Goal: Task Accomplishment & Management: Manage account settings

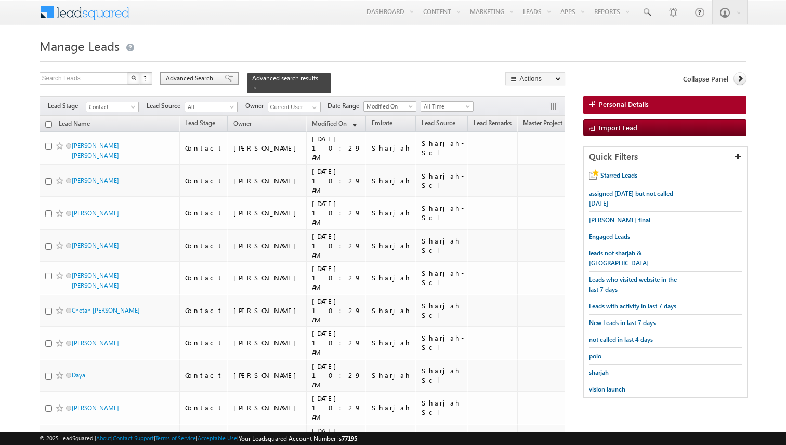
click at [208, 77] on span "Advanced Search" at bounding box center [191, 78] width 50 height 9
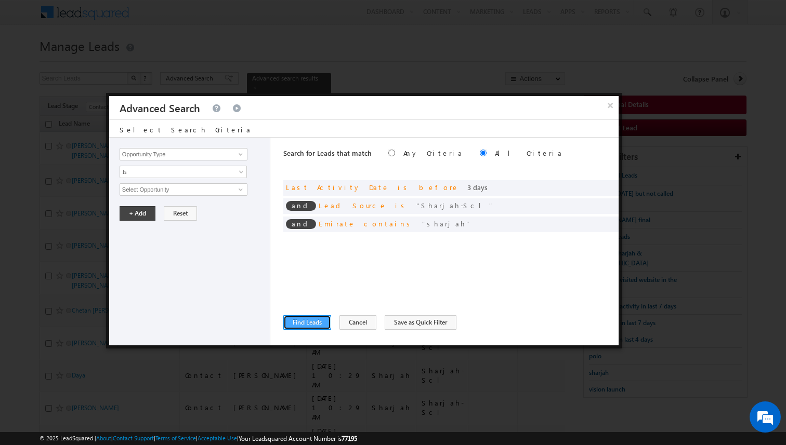
click at [310, 321] on button "Find Leads" at bounding box center [307, 322] width 48 height 15
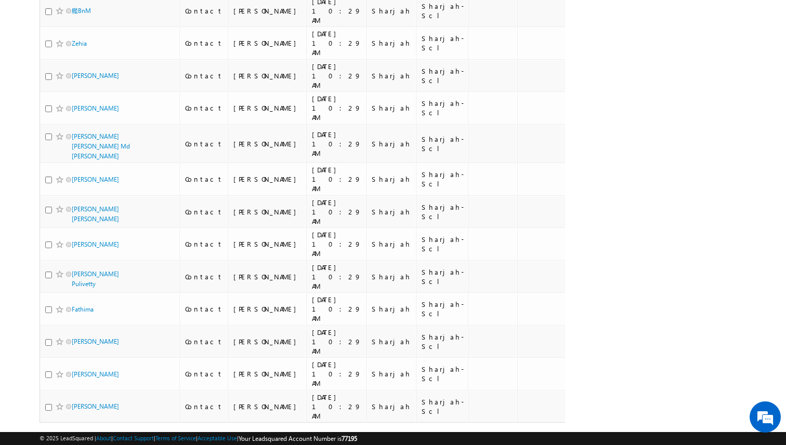
scroll to position [3018, 0]
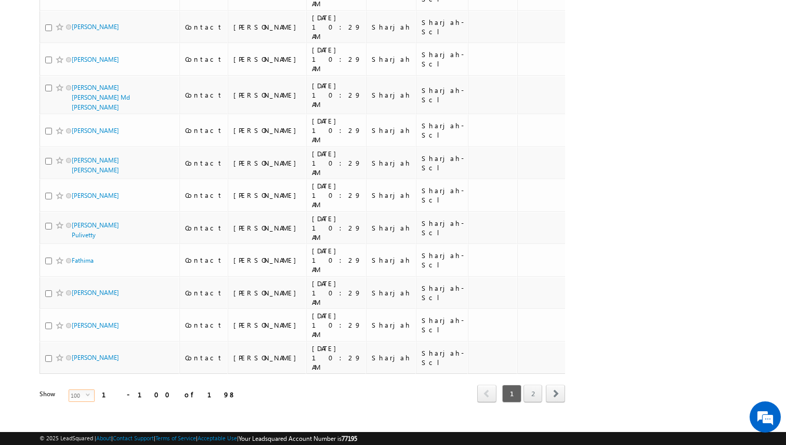
click at [86, 393] on span "select" at bounding box center [90, 395] width 8 height 5
click at [73, 413] on li "50" at bounding box center [75, 416] width 25 height 10
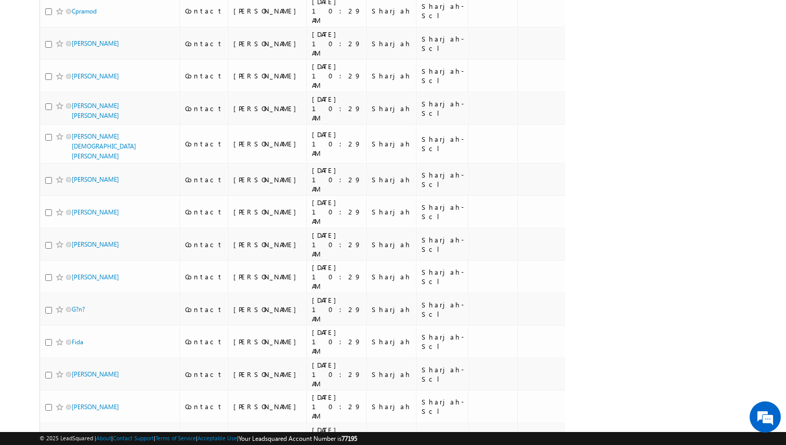
scroll to position [0, 0]
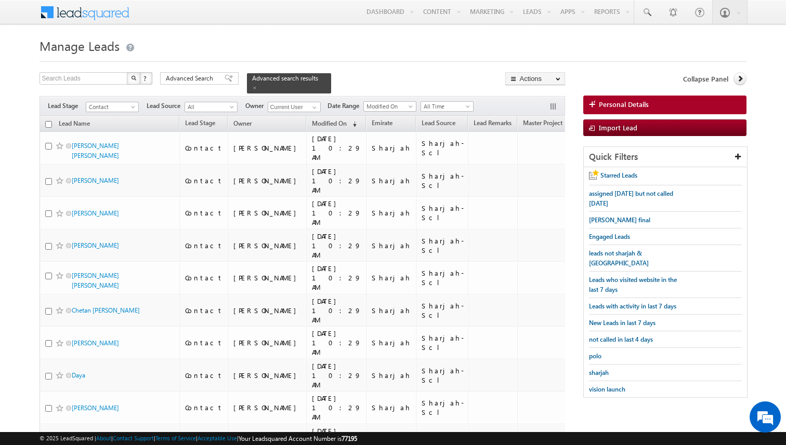
click at [48, 123] on input "checkbox" at bounding box center [48, 124] width 7 height 7
checkbox input "true"
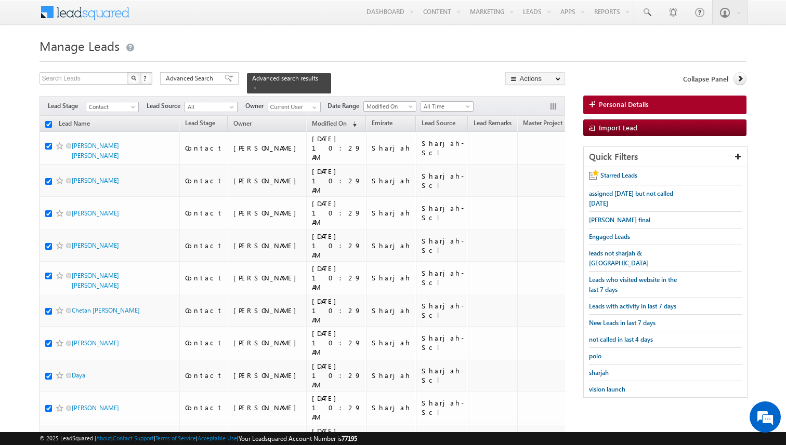
checkbox input "true"
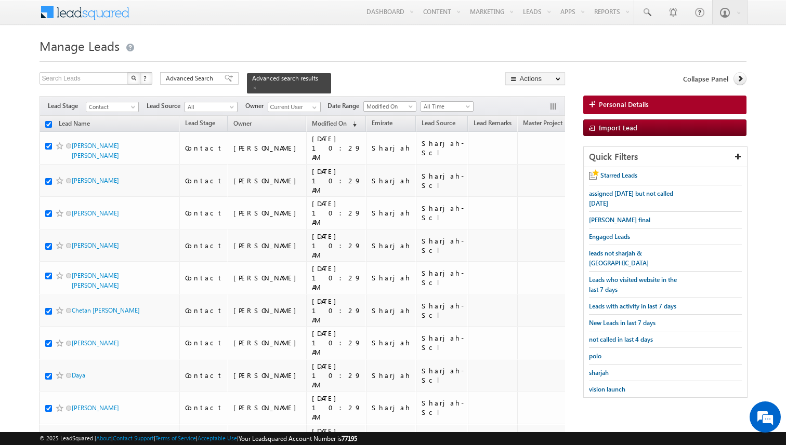
checkbox input "true"
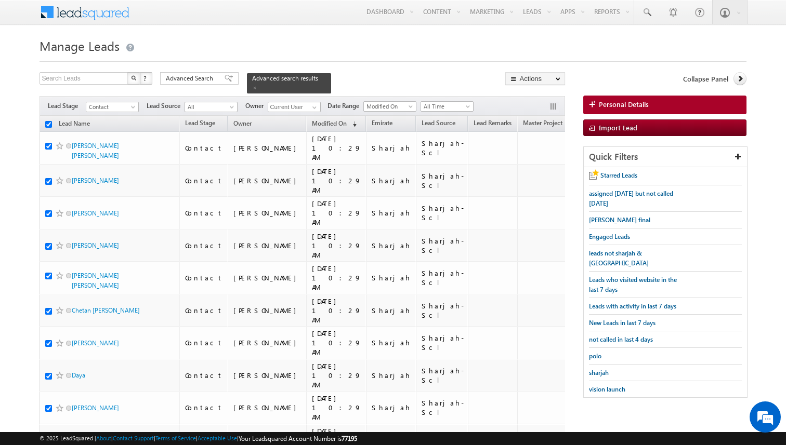
checkbox input "true"
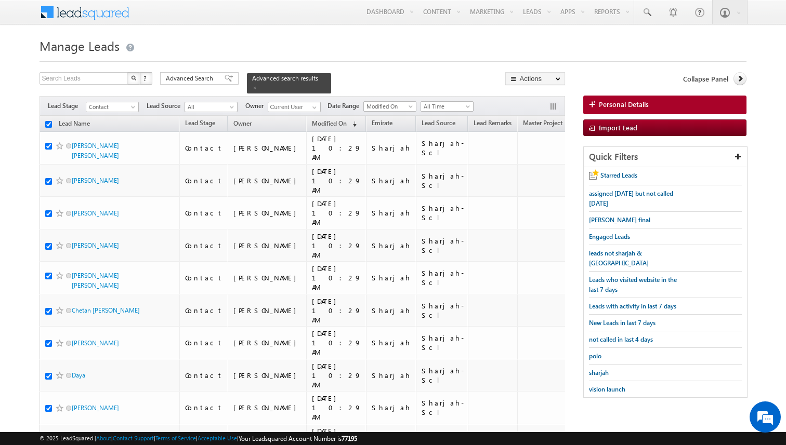
checkbox input "true"
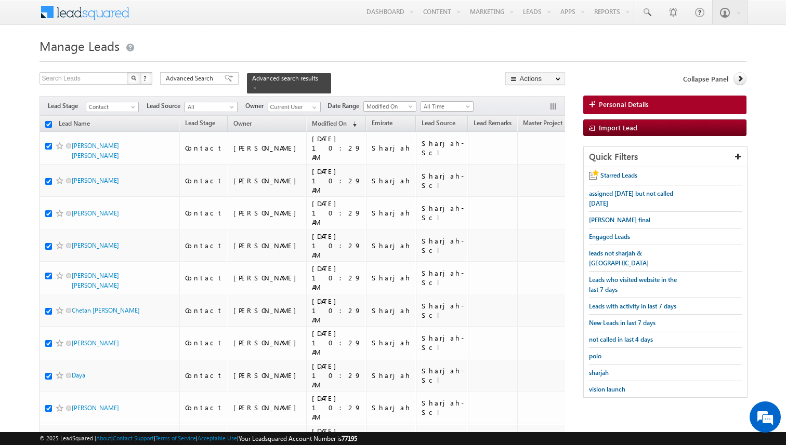
checkbox input "true"
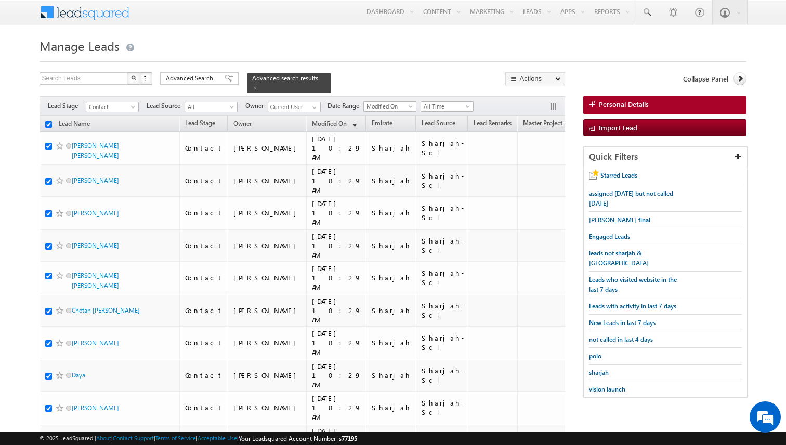
checkbox input "true"
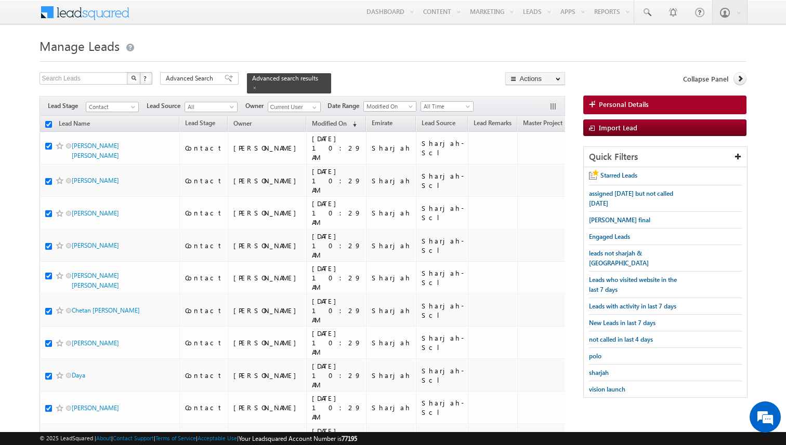
checkbox input "true"
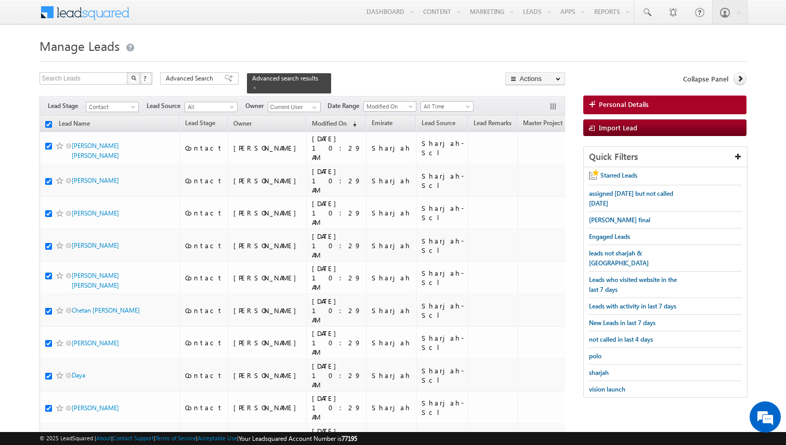
checkbox input "true"
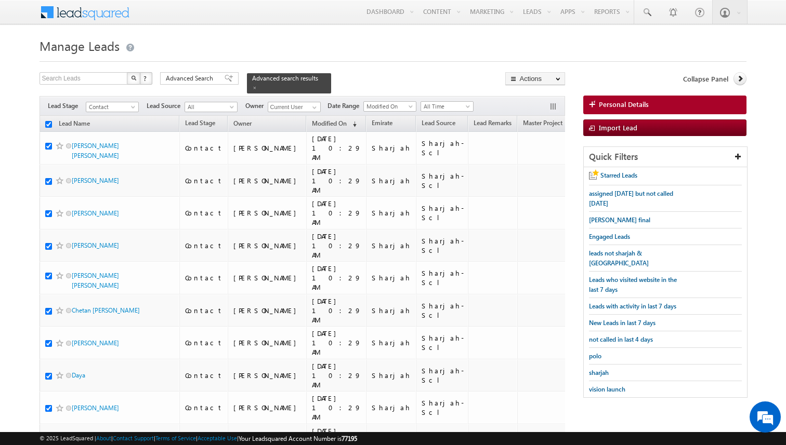
checkbox input "true"
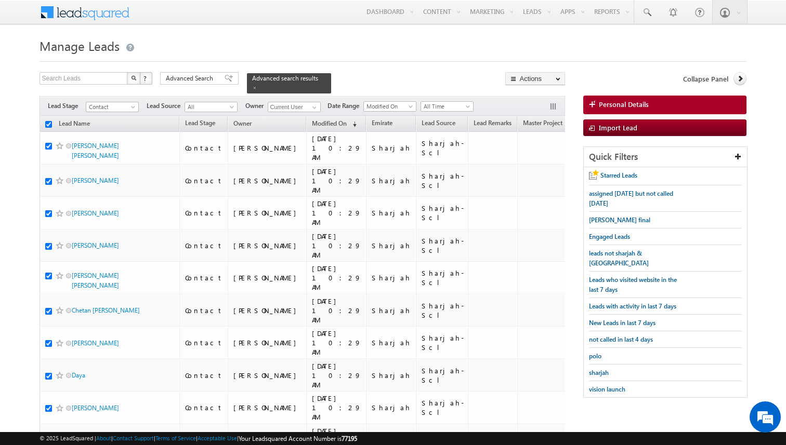
checkbox input "true"
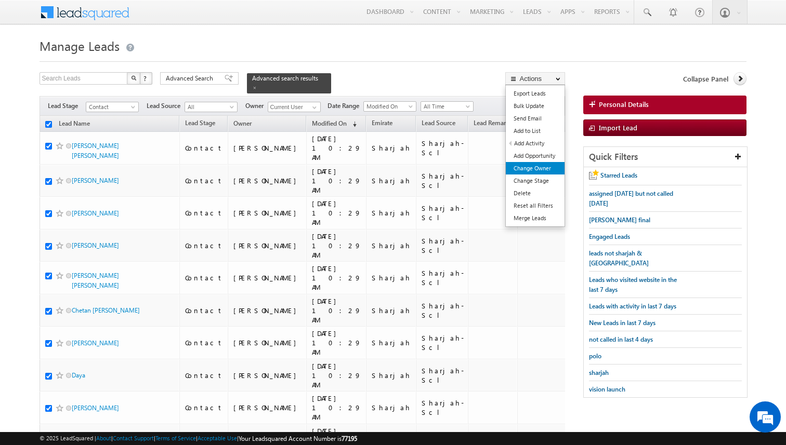
click at [534, 168] on link "Change Owner" at bounding box center [535, 168] width 59 height 12
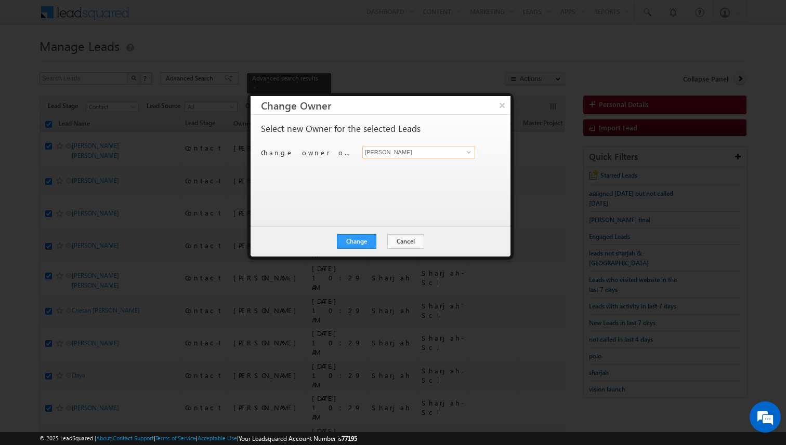
click at [379, 154] on input "[PERSON_NAME]" at bounding box center [418, 152] width 113 height 12
type input "Muhammad Shibily"
click at [362, 235] on button "Change" at bounding box center [356, 241] width 39 height 15
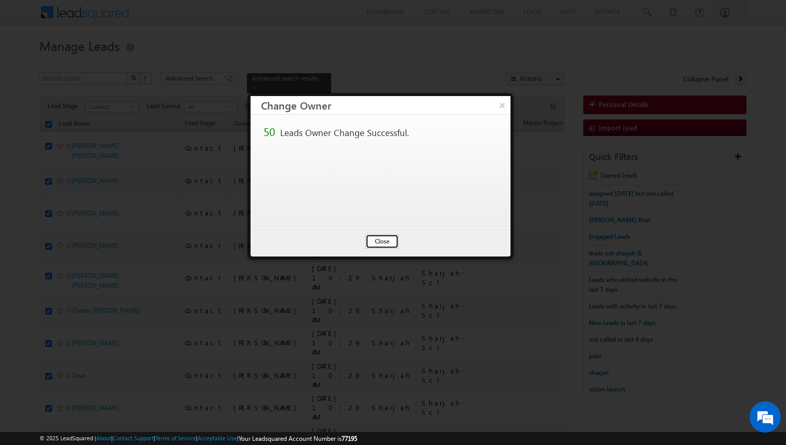
click at [383, 243] on button "Close" at bounding box center [381, 241] width 33 height 15
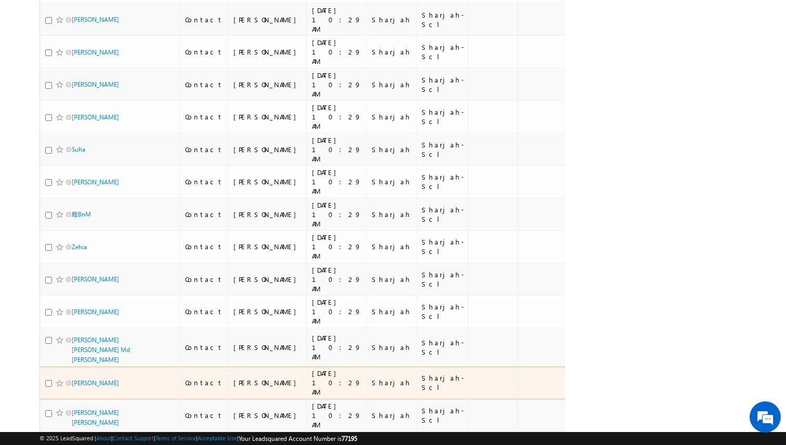
scroll to position [1394, 0]
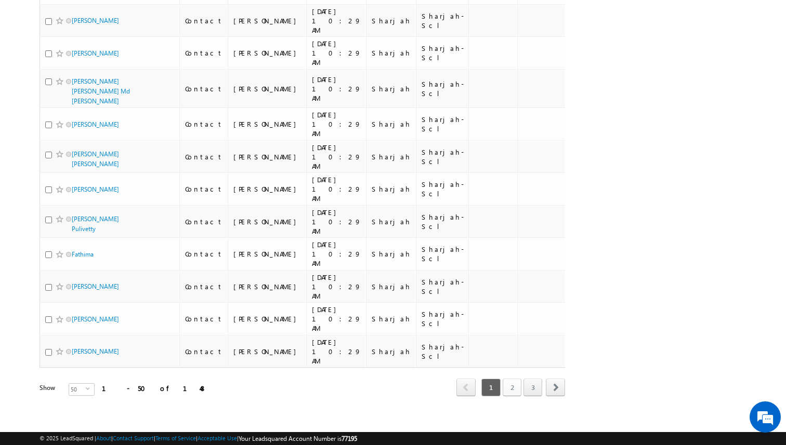
click at [514, 384] on link "2" at bounding box center [511, 388] width 19 height 18
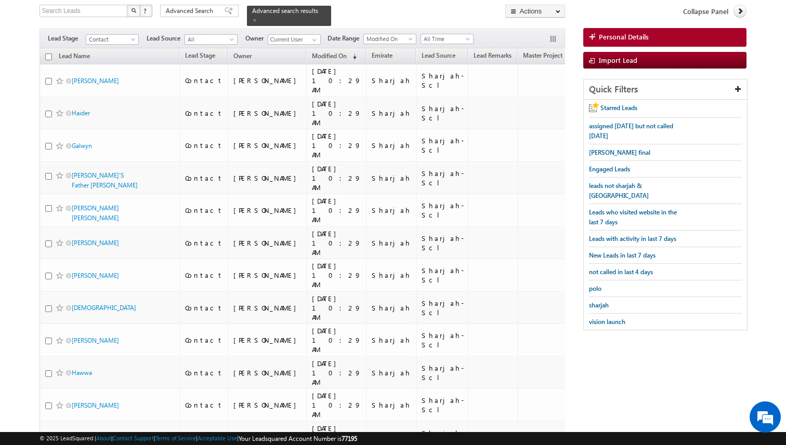
scroll to position [0, 0]
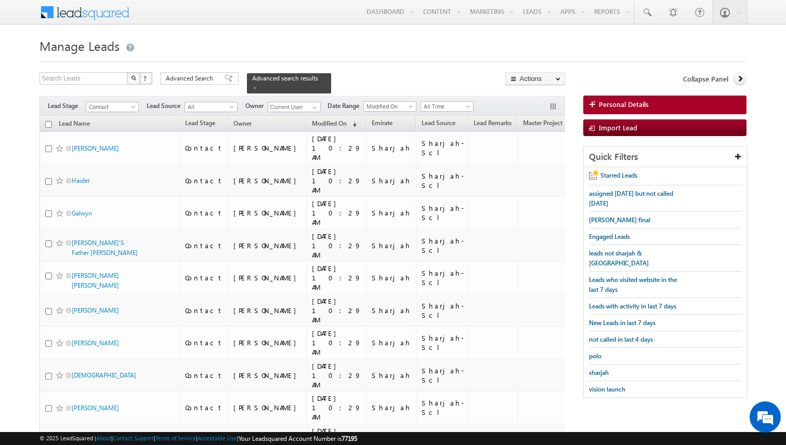
click at [48, 125] on input "checkbox" at bounding box center [48, 124] width 7 height 7
checkbox input "true"
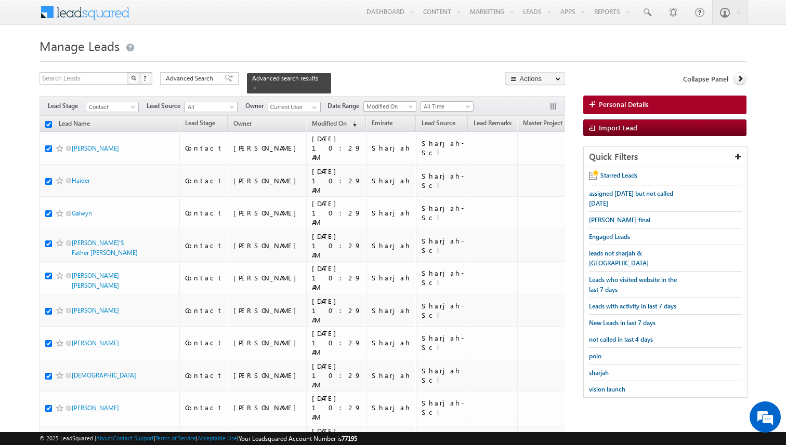
checkbox input "true"
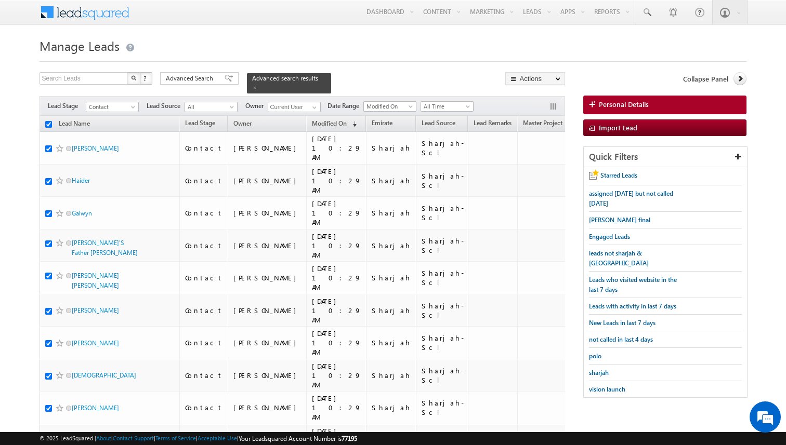
checkbox input "true"
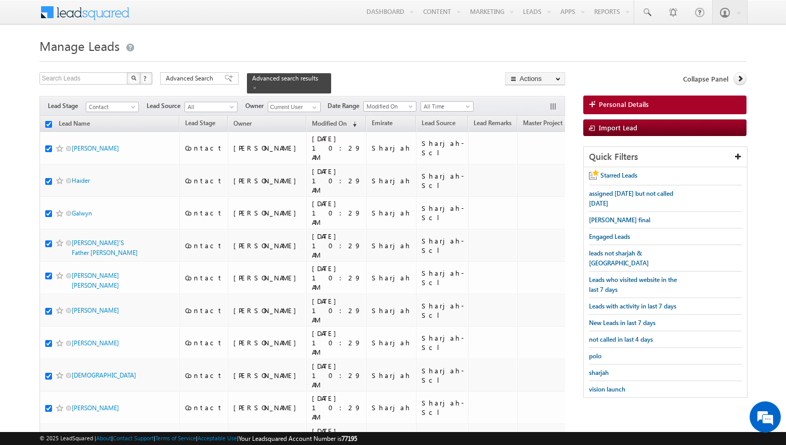
checkbox input "true"
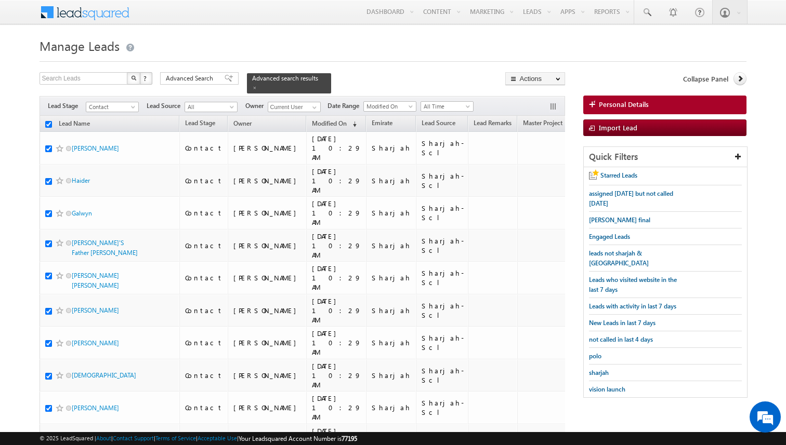
checkbox input "true"
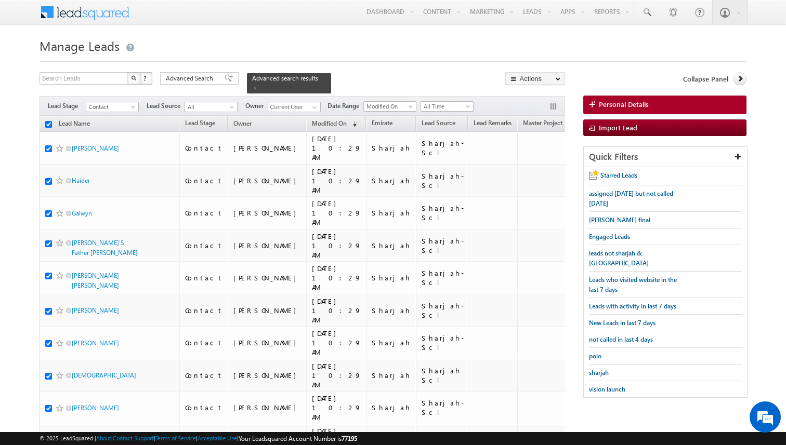
checkbox input "true"
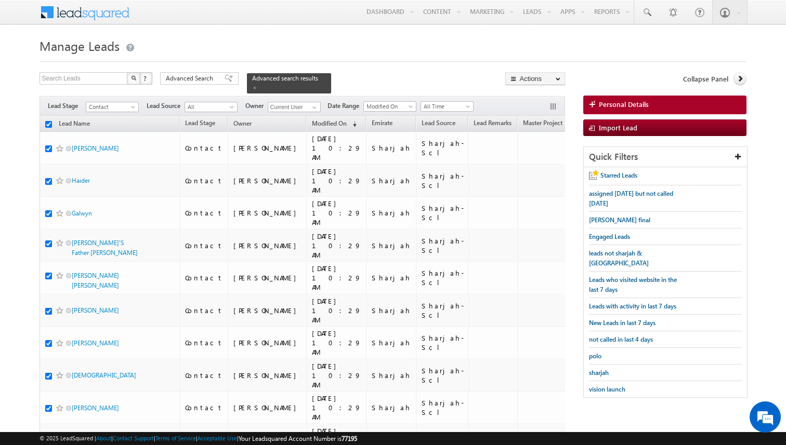
checkbox input "true"
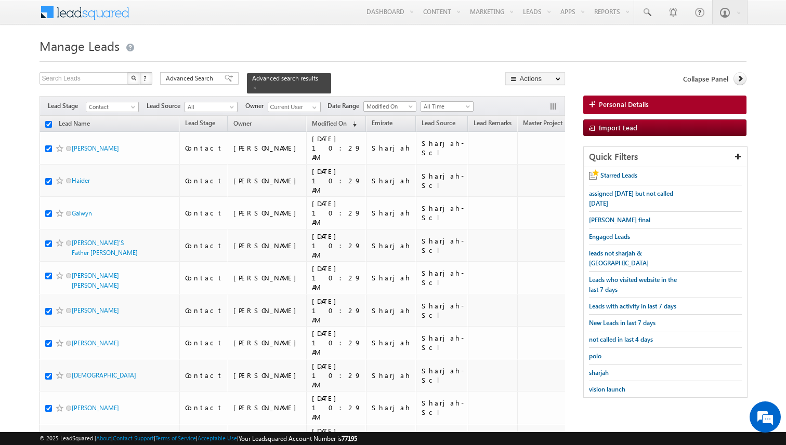
checkbox input "true"
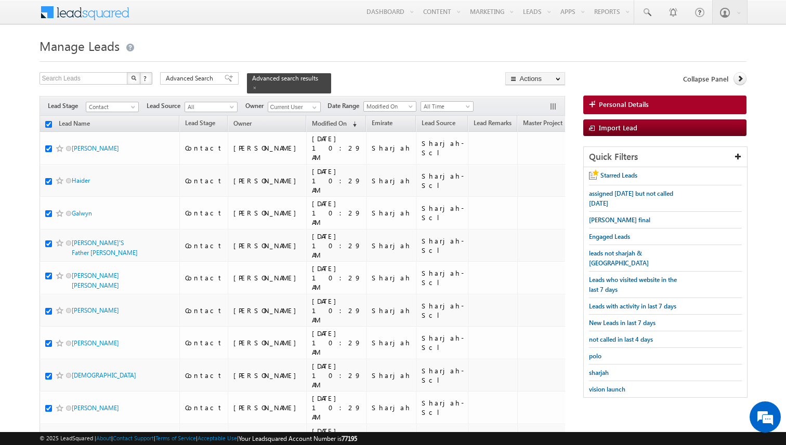
checkbox input "true"
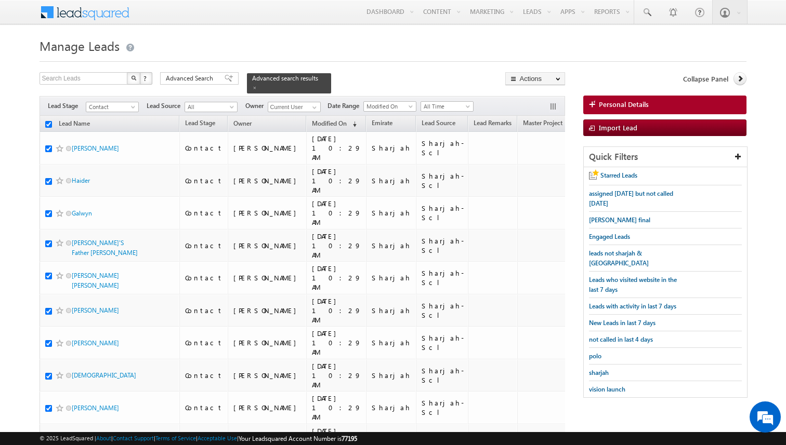
checkbox input "true"
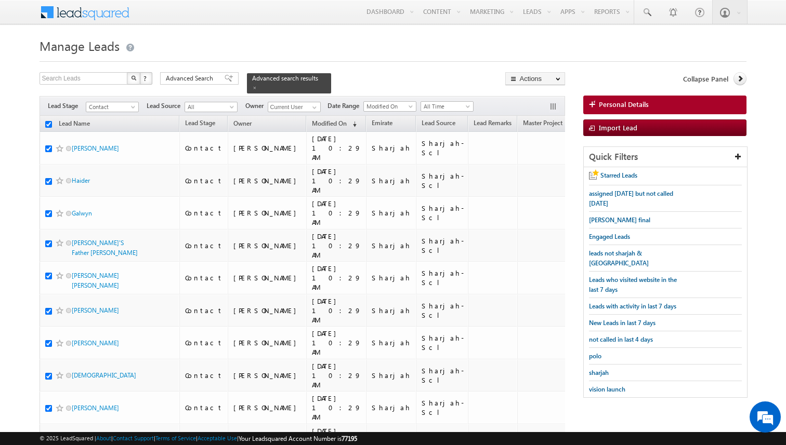
checkbox input "true"
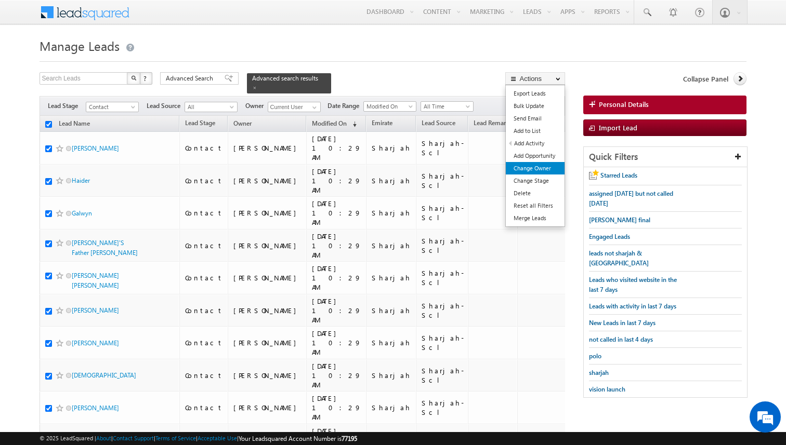
click at [542, 166] on link "Change Owner" at bounding box center [535, 168] width 59 height 12
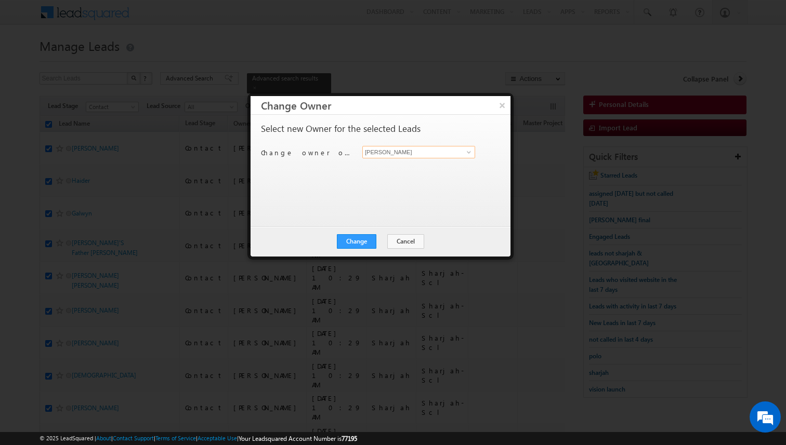
click at [400, 149] on input "[PERSON_NAME]" at bounding box center [418, 152] width 113 height 12
type input "Nandhana Anil"
click at [374, 233] on div "Change Cancel Close" at bounding box center [380, 242] width 260 height 30
click at [371, 240] on button "Change" at bounding box center [356, 241] width 39 height 15
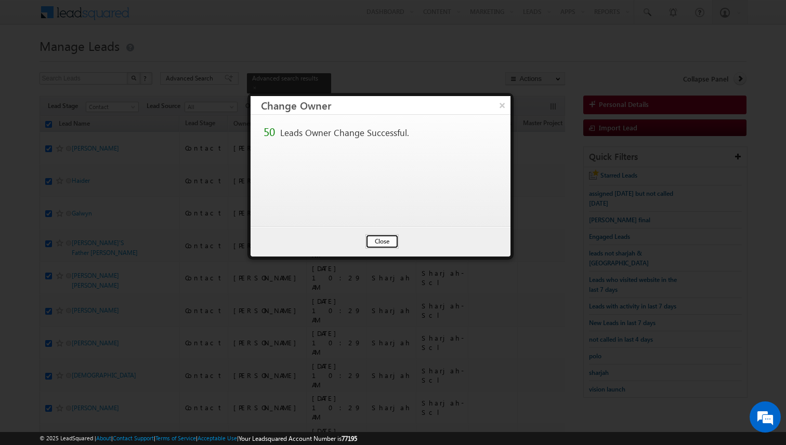
click at [375, 241] on button "Close" at bounding box center [381, 241] width 33 height 15
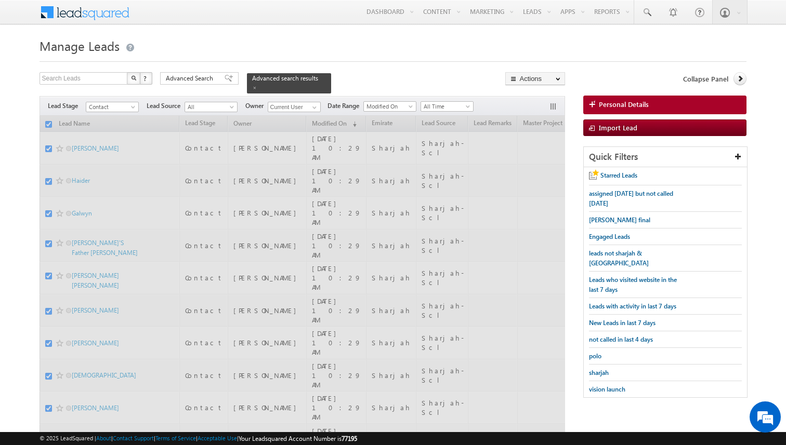
checkbox input "false"
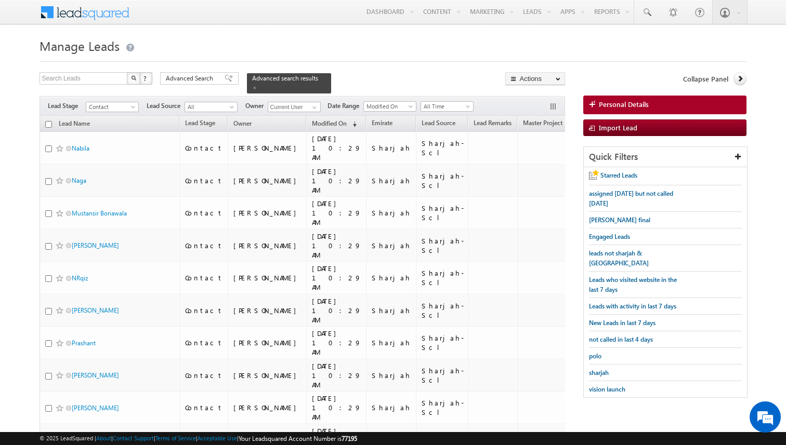
click at [49, 124] on input "checkbox" at bounding box center [48, 124] width 7 height 7
checkbox input "true"
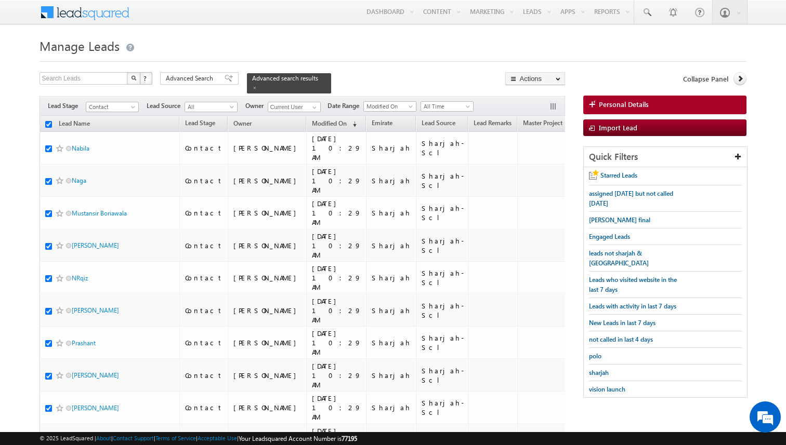
checkbox input "true"
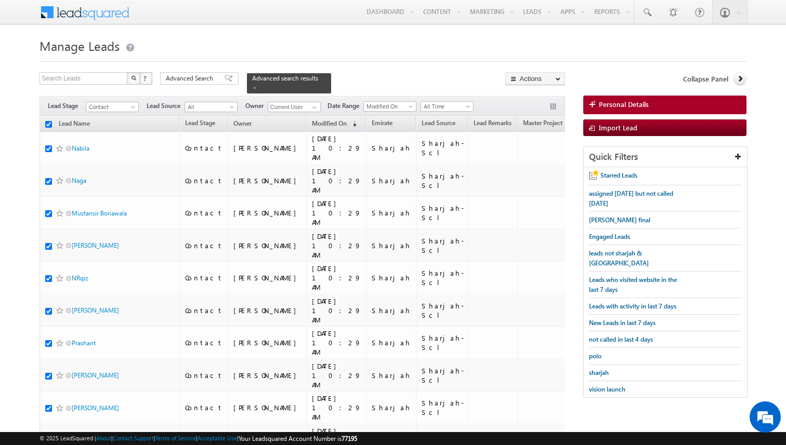
checkbox input "true"
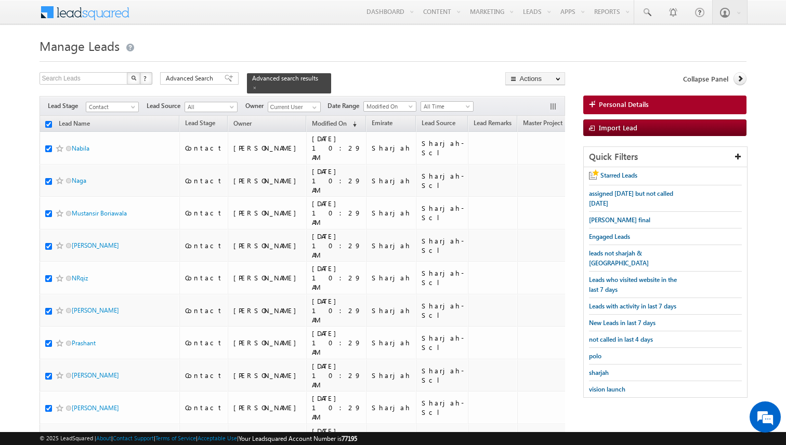
checkbox input "true"
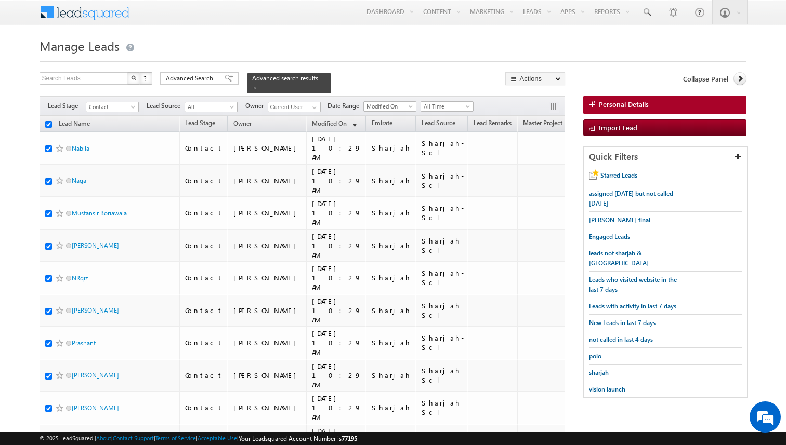
checkbox input "true"
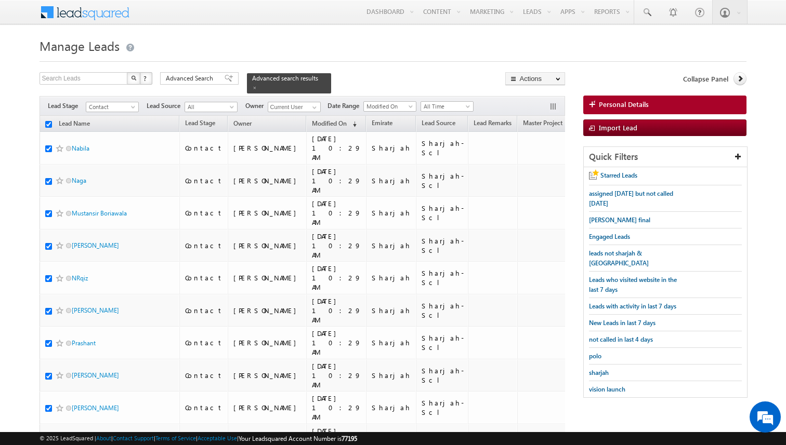
checkbox input "true"
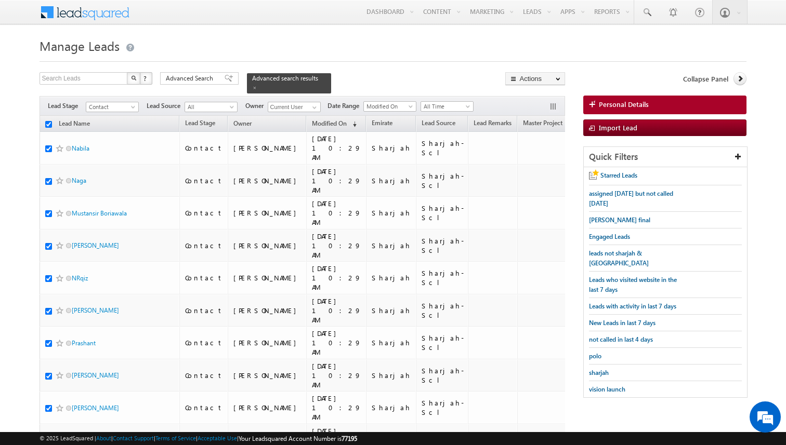
checkbox input "true"
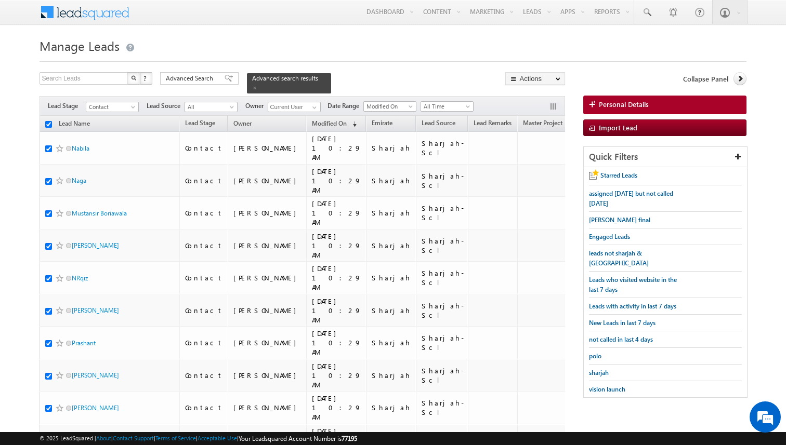
checkbox input "true"
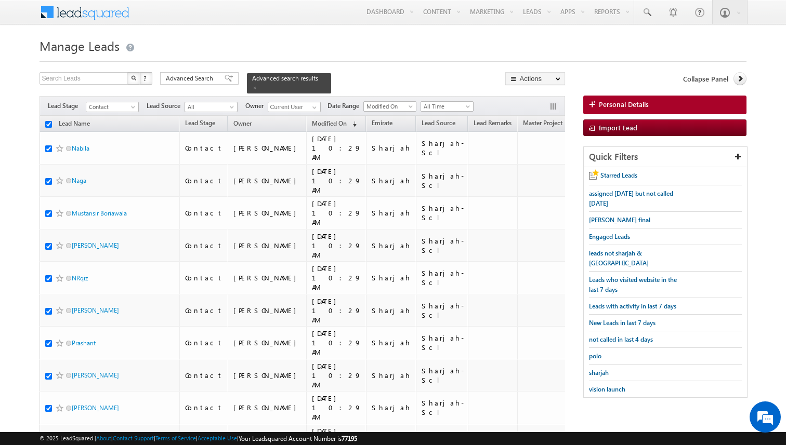
checkbox input "true"
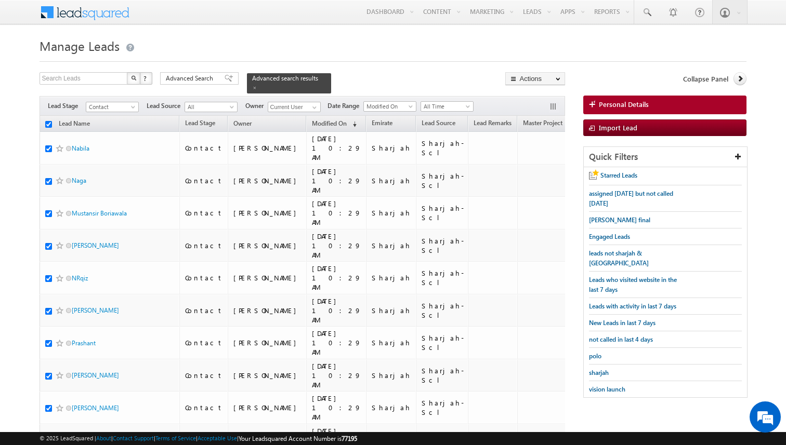
checkbox input "true"
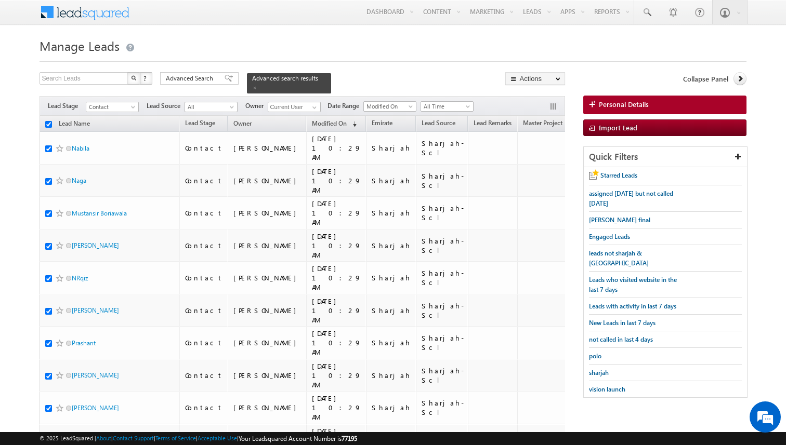
checkbox input "true"
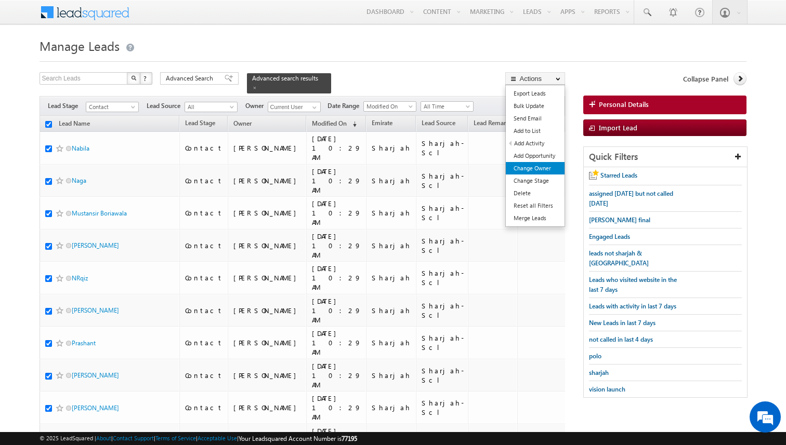
click at [536, 169] on link "Change Owner" at bounding box center [535, 168] width 59 height 12
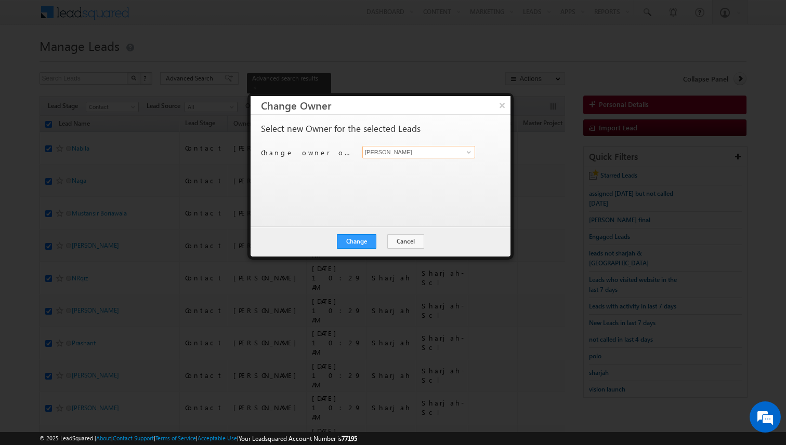
click at [374, 150] on input "[PERSON_NAME]" at bounding box center [418, 152] width 113 height 12
type input "Riya Raj"
click at [398, 245] on button "Cancel" at bounding box center [405, 241] width 37 height 15
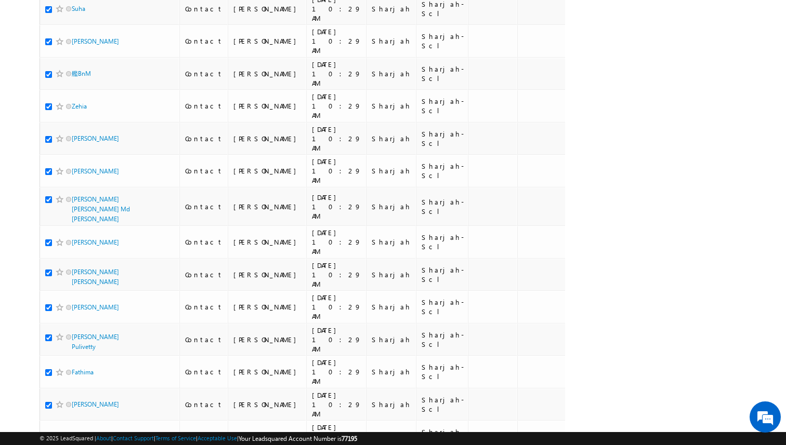
scroll to position [1394, 0]
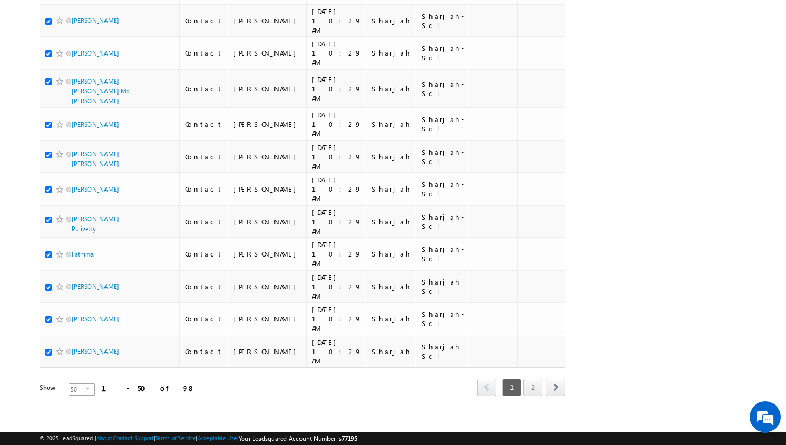
click at [86, 384] on span "select" at bounding box center [90, 393] width 8 height 18
click at [74, 423] on li "100" at bounding box center [75, 426] width 25 height 10
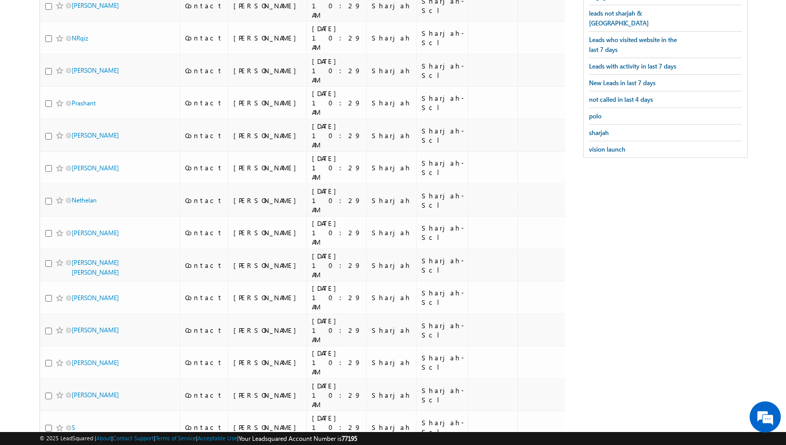
scroll to position [0, 0]
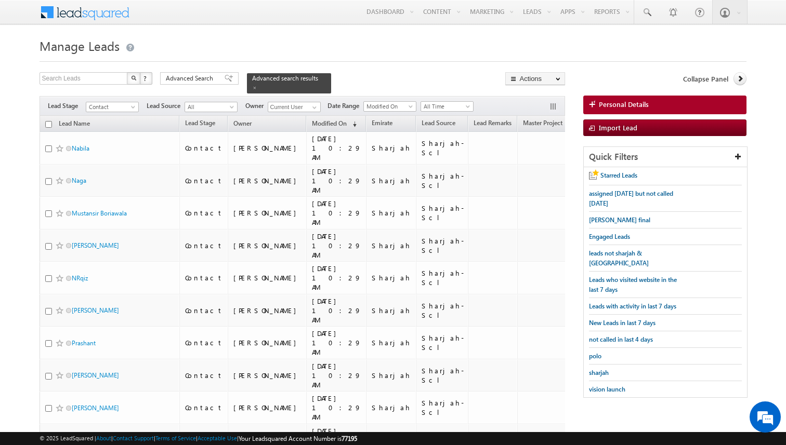
click at [48, 124] on input "checkbox" at bounding box center [48, 124] width 7 height 7
checkbox input "true"
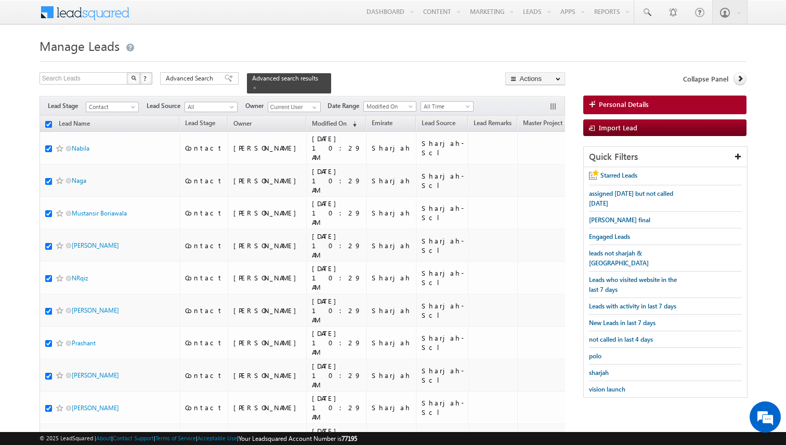
checkbox input "true"
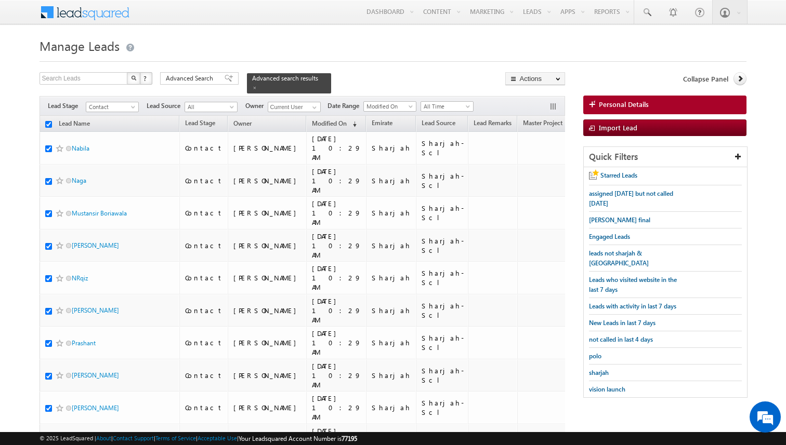
checkbox input "true"
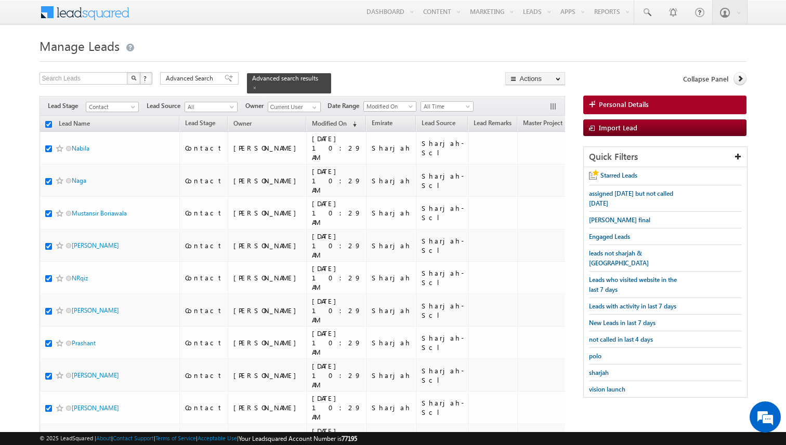
checkbox input "true"
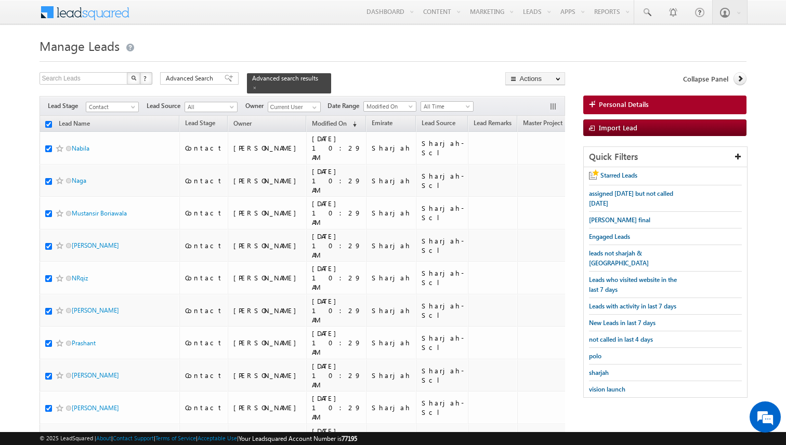
checkbox input "true"
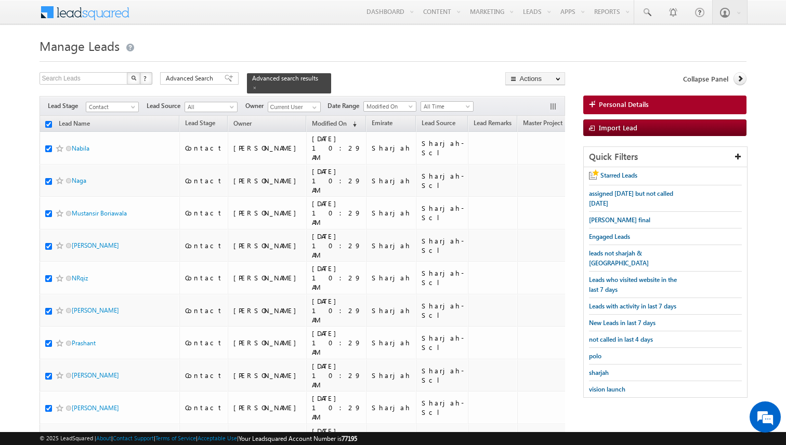
checkbox input "true"
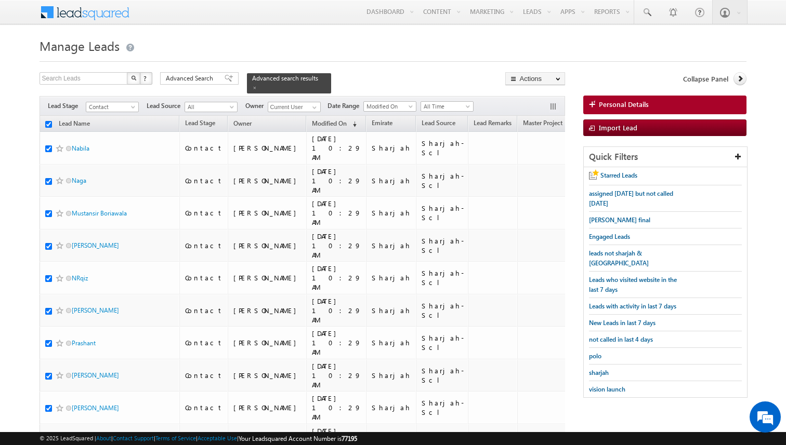
checkbox input "true"
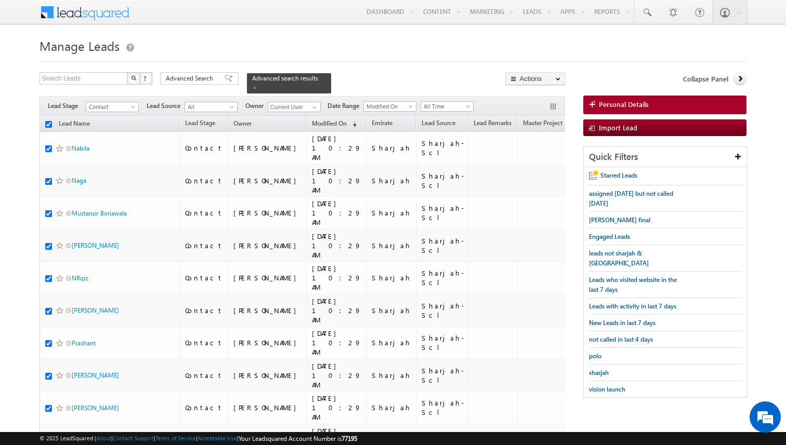
checkbox input "true"
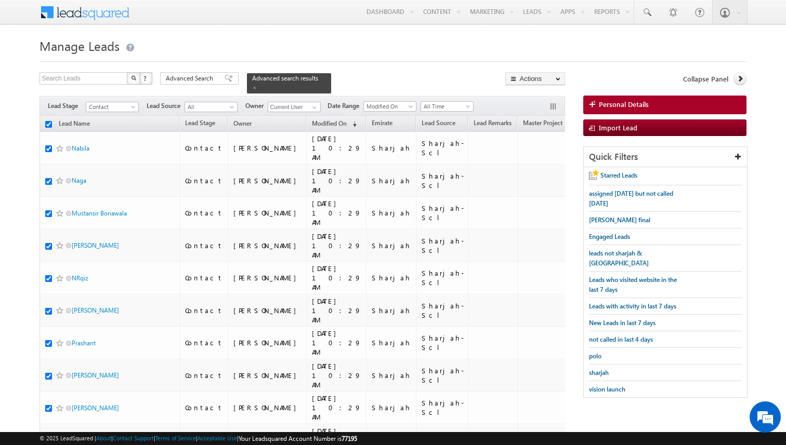
checkbox input "true"
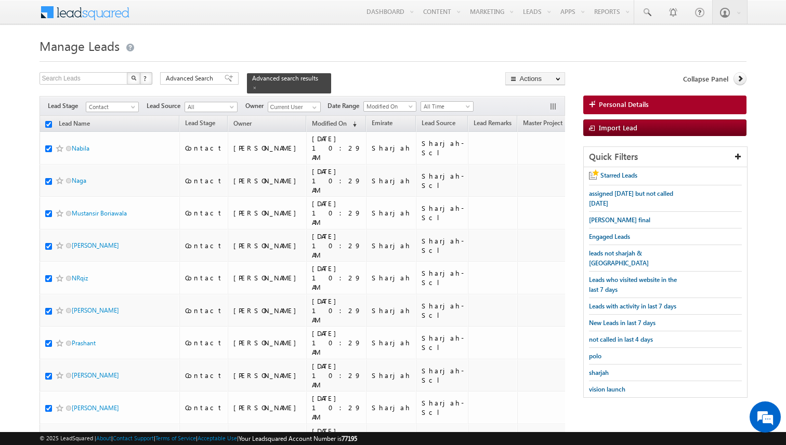
checkbox input "true"
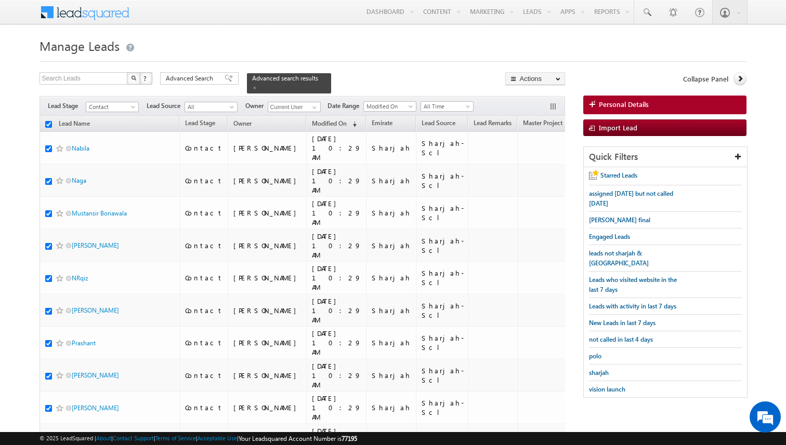
checkbox input "true"
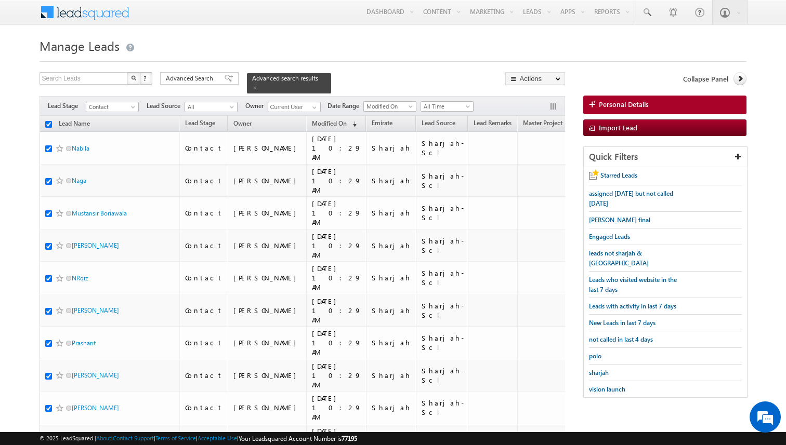
checkbox input "true"
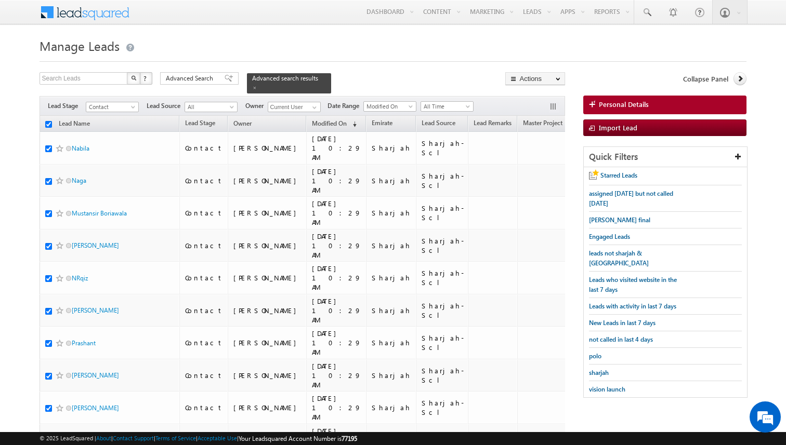
checkbox input "true"
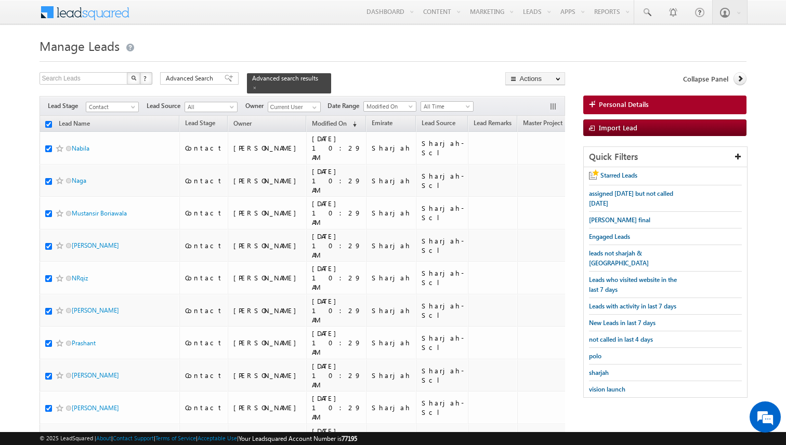
checkbox input "true"
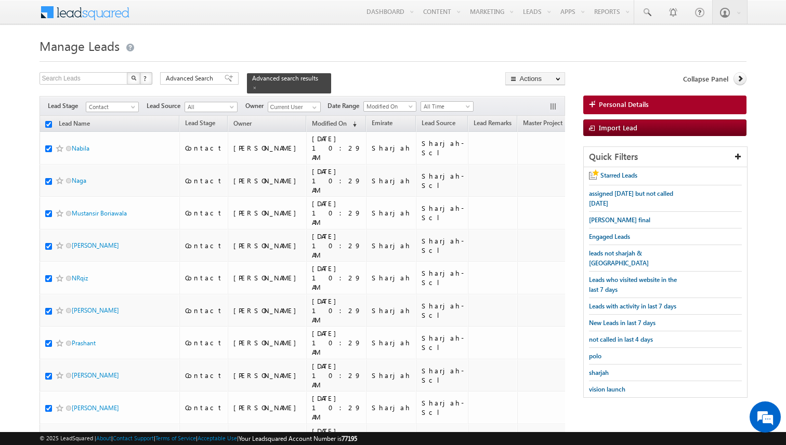
checkbox input "true"
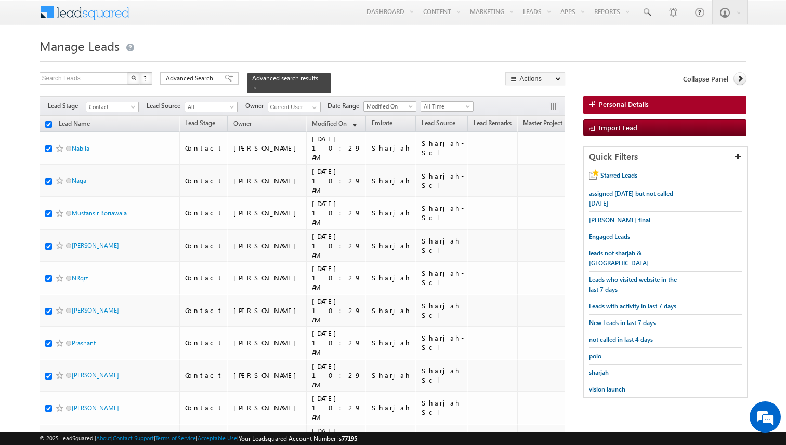
checkbox input "true"
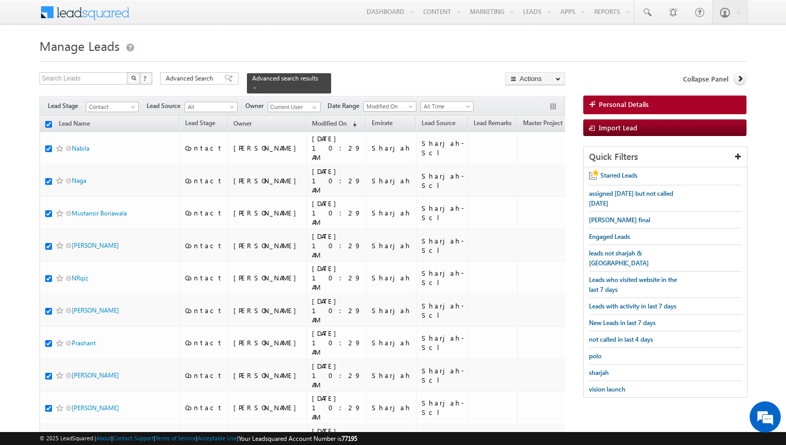
checkbox input "true"
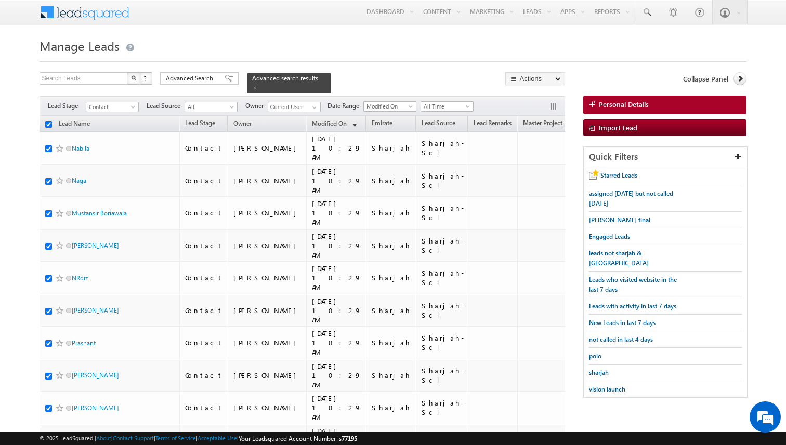
checkbox input "true"
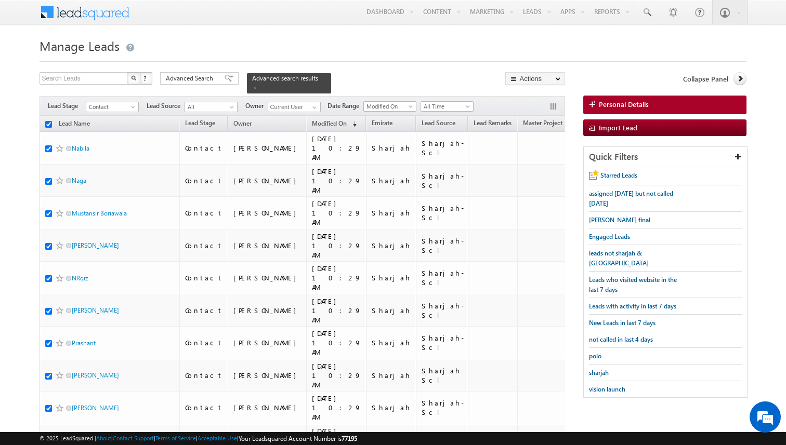
checkbox input "true"
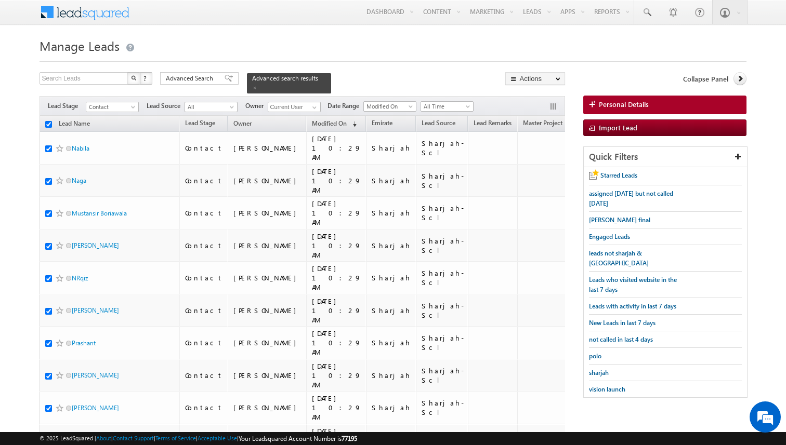
checkbox input "true"
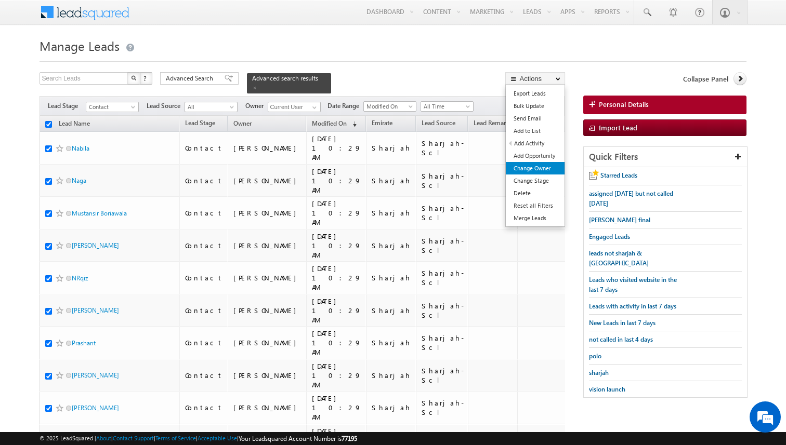
click at [528, 172] on link "Change Owner" at bounding box center [535, 168] width 59 height 12
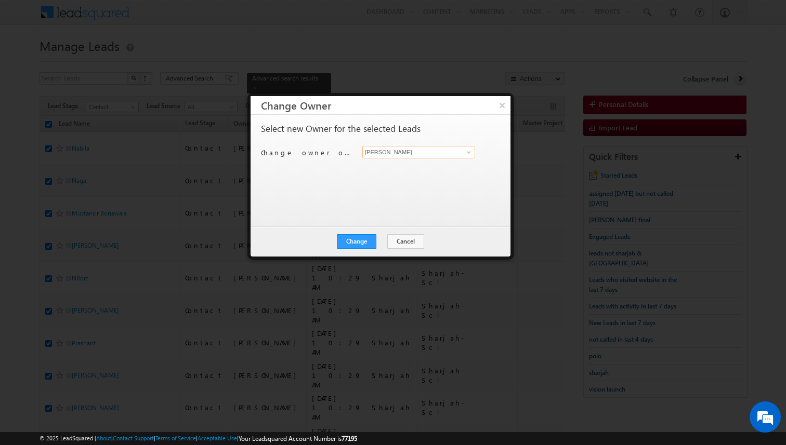
click at [390, 150] on input "[PERSON_NAME]" at bounding box center [418, 152] width 113 height 12
click at [403, 170] on span "riya.raj@indglobal.ae" at bounding box center [413, 172] width 94 height 8
type input "Riya Raj"
click at [367, 232] on div "Change Cancel Close" at bounding box center [380, 242] width 260 height 30
click at [367, 236] on button "Change" at bounding box center [356, 241] width 39 height 15
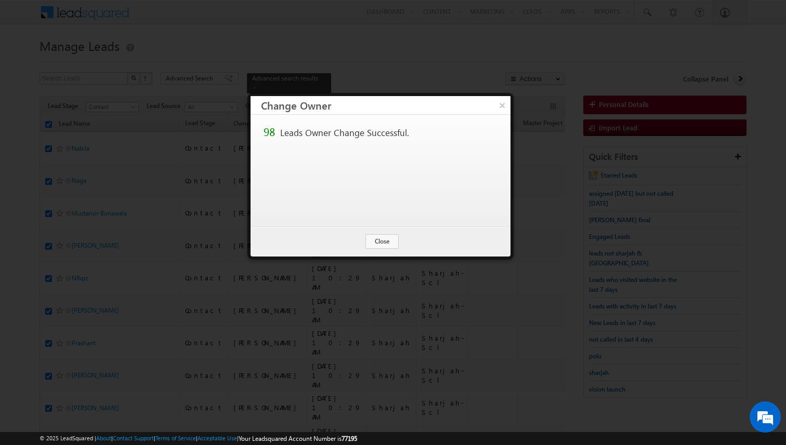
click at [382, 250] on div "Change Cancel Close" at bounding box center [380, 242] width 260 height 30
click at [384, 246] on button "Close" at bounding box center [381, 241] width 33 height 15
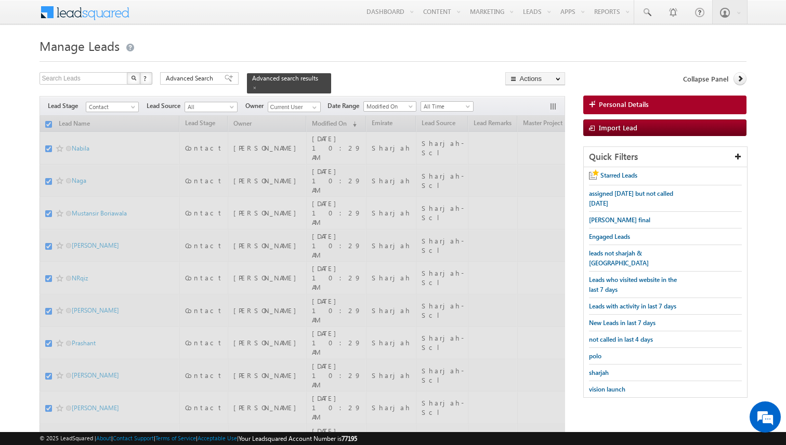
checkbox input "false"
